Goal: Task Accomplishment & Management: Use online tool/utility

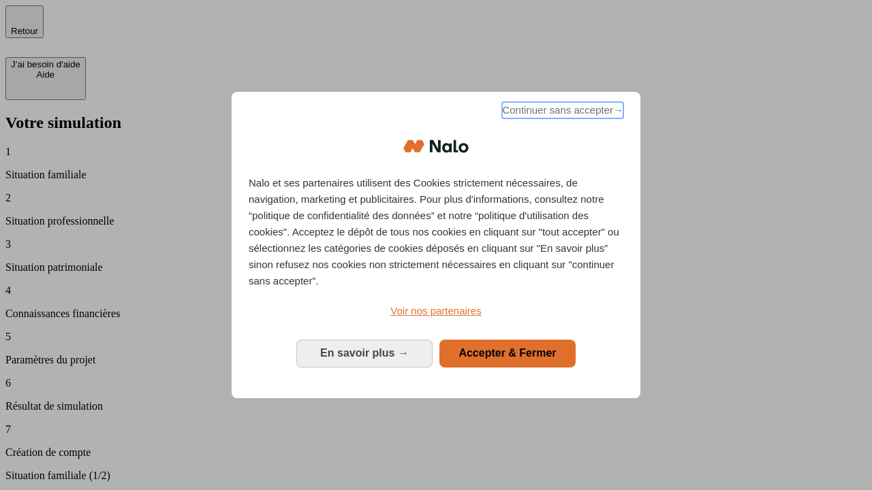
click at [561, 112] on span "Continuer sans accepter →" at bounding box center [562, 110] width 121 height 16
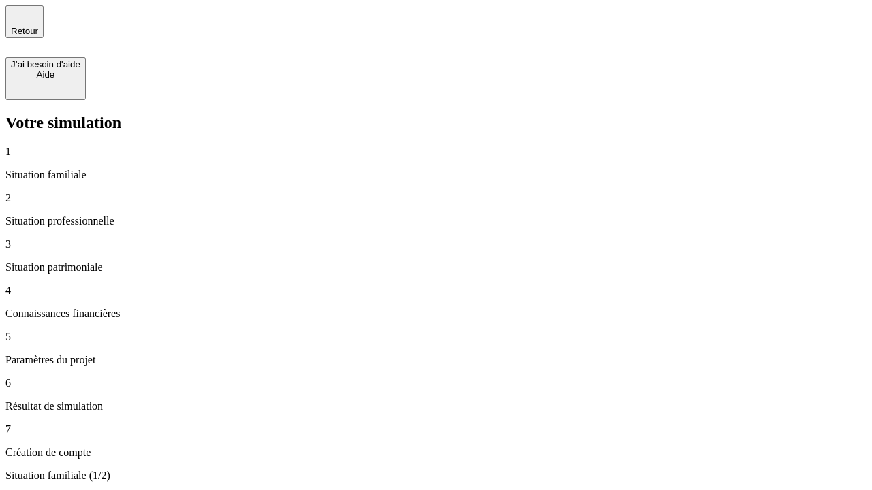
type input "30 000"
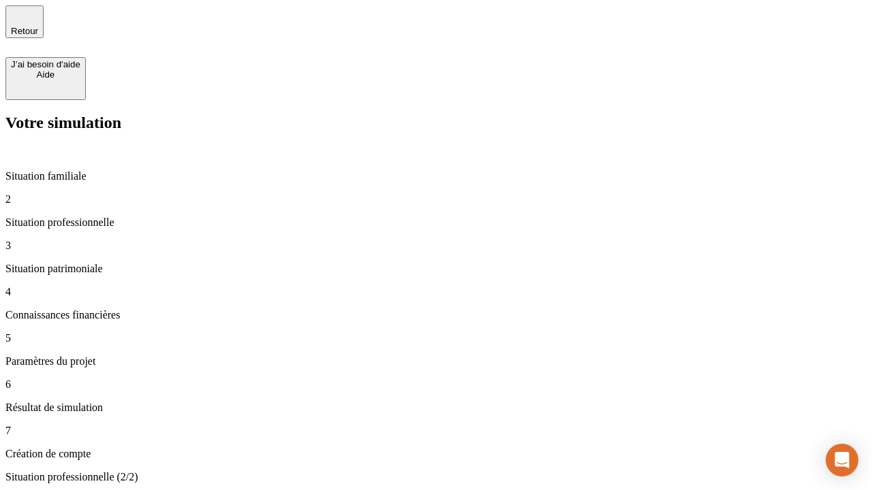
type input "1 000"
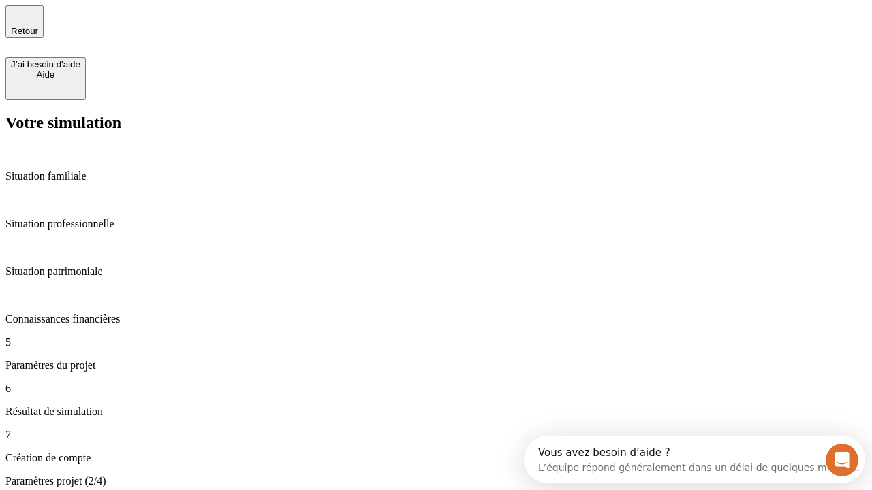
type input "40"
type input "64"
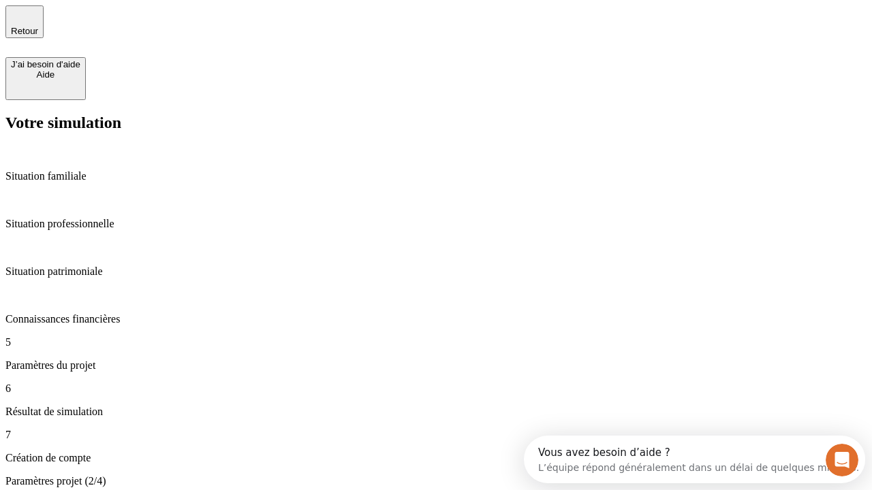
type input "200 000"
type input "640"
